Goal: Communication & Community: Connect with others

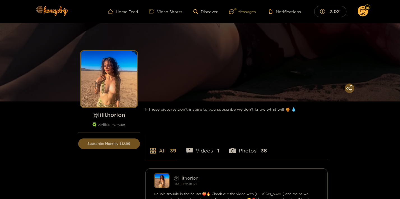
click at [242, 11] on div "Messages" at bounding box center [243, 11] width 27 height 6
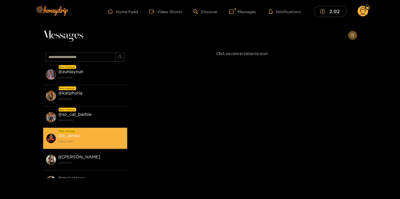
click at [81, 144] on strong "[DATE] 08:41" at bounding box center [91, 141] width 66 height 5
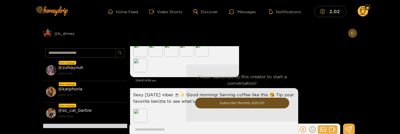
scroll to position [1203, 0]
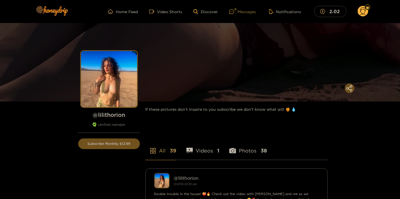
click at [246, 10] on div "Messages" at bounding box center [243, 11] width 27 height 6
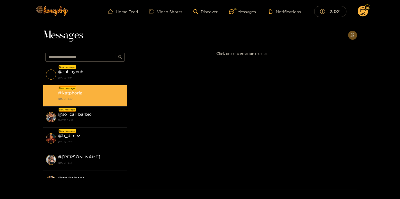
click at [83, 89] on li "New message @ katphoria 14 September 2025 10:37" at bounding box center [85, 95] width 84 height 21
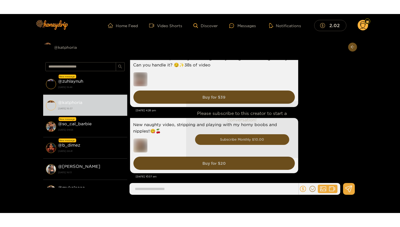
scroll to position [941, 0]
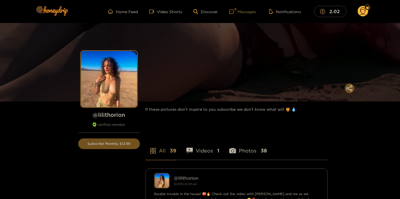
click at [253, 12] on div "Messages" at bounding box center [243, 11] width 27 height 6
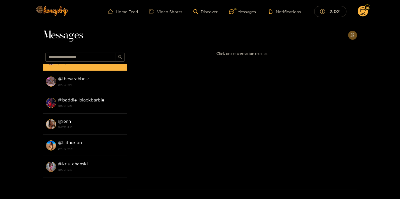
scroll to position [121, 0]
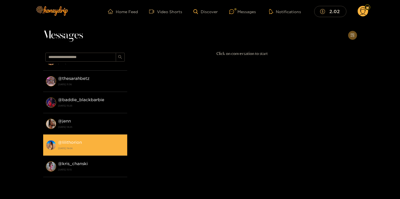
click at [97, 140] on div "@ lilithorion 4 January 2025 19:06" at bounding box center [91, 145] width 66 height 13
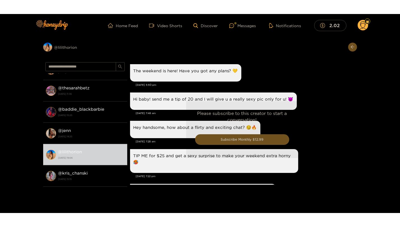
scroll to position [653, 0]
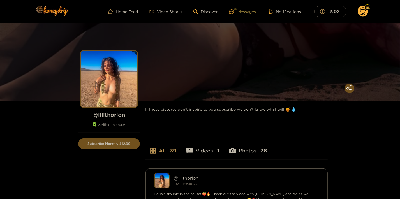
click at [237, 9] on div at bounding box center [236, 9] width 2 height 2
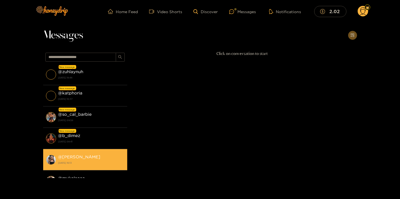
click at [86, 166] on li "@ [PERSON_NAME] [DATE] 16:13" at bounding box center [85, 159] width 84 height 21
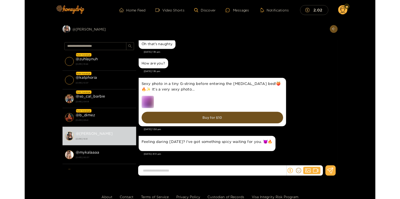
scroll to position [861, 0]
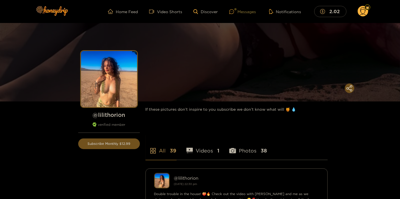
click at [256, 12] on div "Messages" at bounding box center [243, 11] width 27 height 6
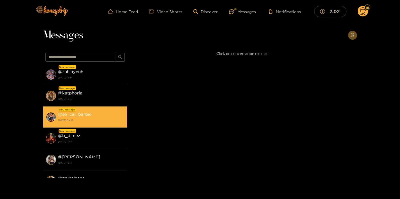
click at [109, 110] on li "New message @ so_cal_barbie 14 September 2025 09:58" at bounding box center [85, 117] width 84 height 21
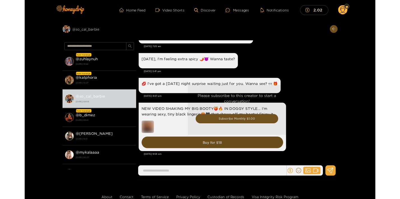
scroll to position [749, 0]
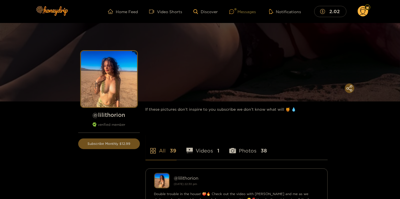
click at [245, 13] on div "Messages" at bounding box center [243, 11] width 27 height 6
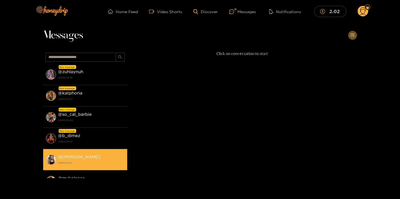
click at [83, 151] on li "@ kendra 13 September 2025 16:13" at bounding box center [85, 159] width 84 height 21
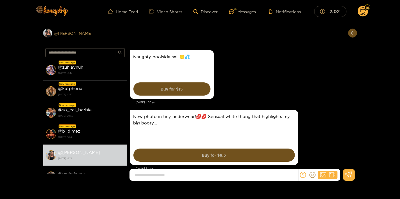
scroll to position [880, 0]
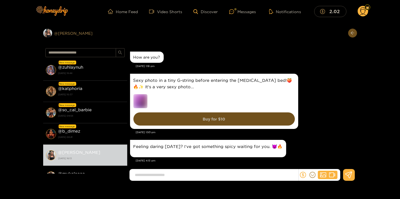
click at [67, 33] on div "Preview @ kendra" at bounding box center [85, 33] width 84 height 9
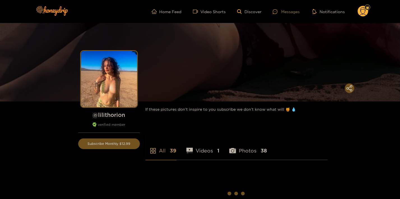
click at [294, 15] on div "Messages" at bounding box center [286, 11] width 27 height 6
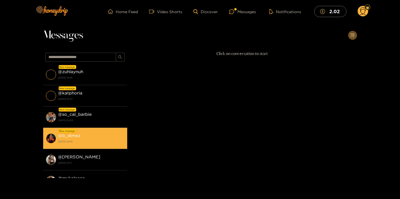
click at [83, 139] on div "@ b_dimez [DATE] 08:41" at bounding box center [91, 138] width 66 height 13
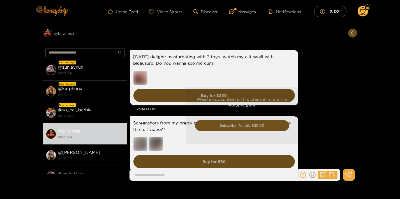
scroll to position [1179, 0]
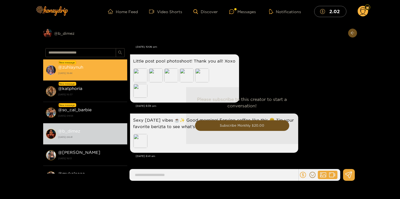
click at [91, 78] on li "New message @ zuhlaynuh [DATE] 18:44" at bounding box center [85, 69] width 84 height 21
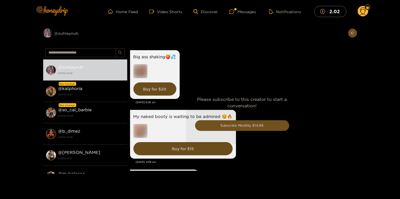
scroll to position [1312, 0]
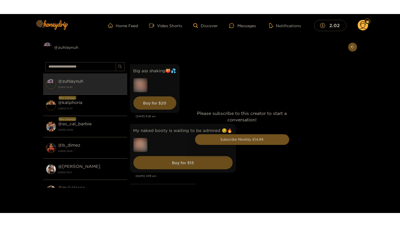
scroll to position [1293, 0]
